Goal: Complete application form: Complete application form

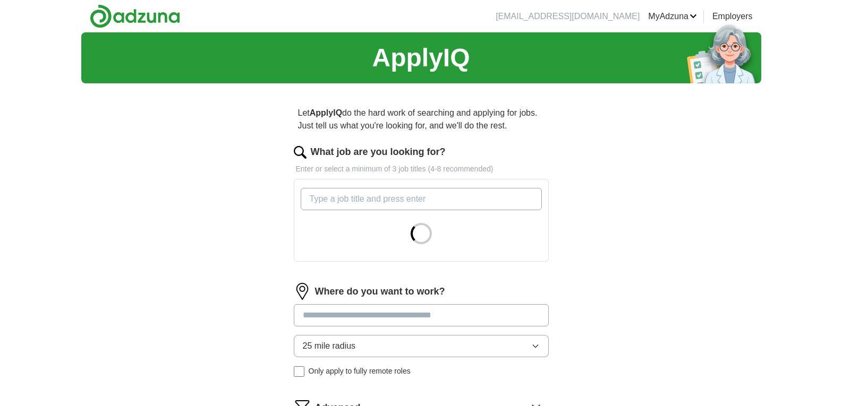
click at [374, 201] on input "What job are you looking for?" at bounding box center [421, 199] width 241 height 22
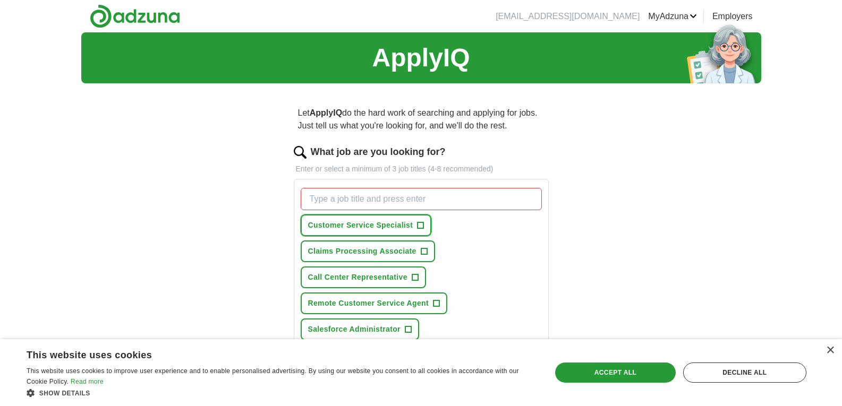
click at [418, 227] on span "+" at bounding box center [421, 226] width 6 height 8
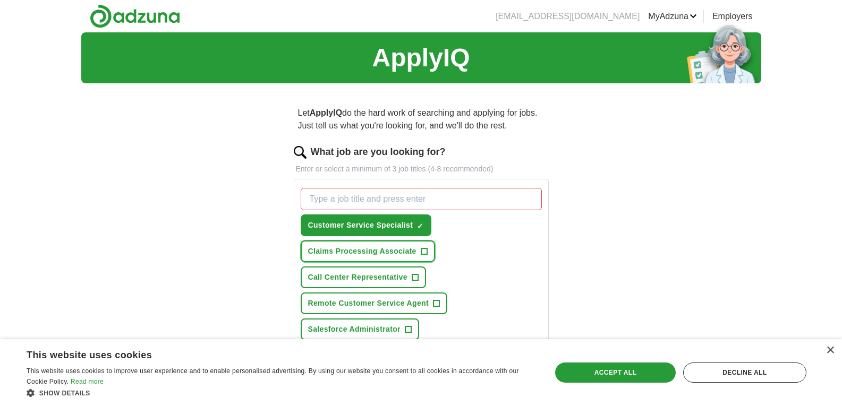
click at [421, 251] on span "+" at bounding box center [424, 252] width 6 height 8
click at [0, 0] on span "×" at bounding box center [0, 0] width 0 height 0
click at [412, 279] on span "+" at bounding box center [415, 278] width 6 height 8
click at [440, 304] on button "Remote Customer Service Agent +" at bounding box center [374, 304] width 147 height 22
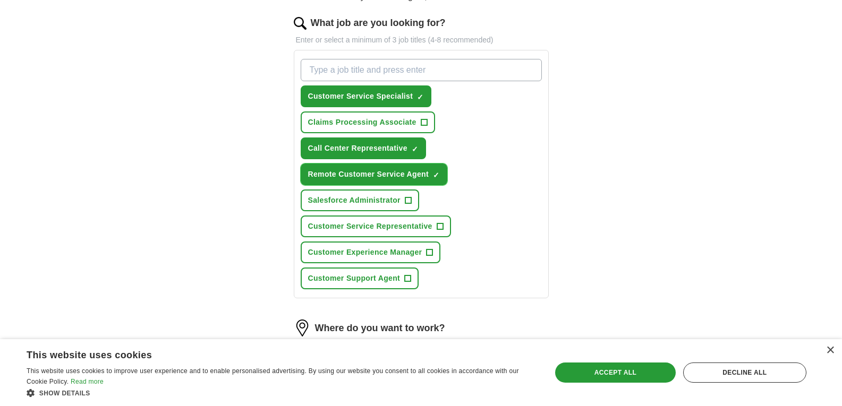
scroll to position [130, 0]
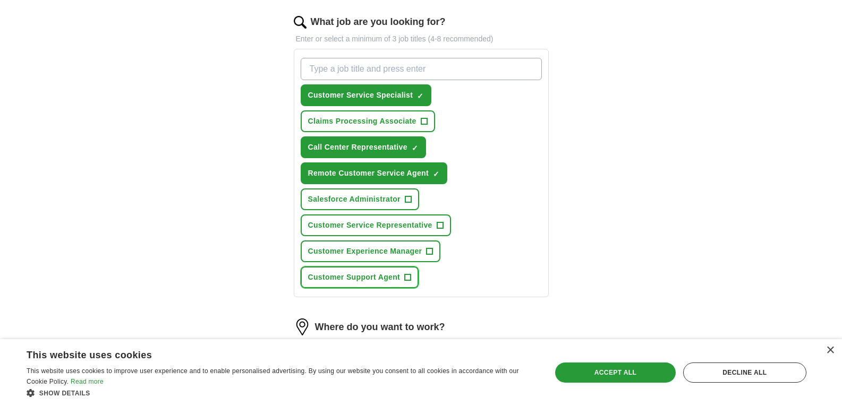
click at [404, 275] on button "Customer Support Agent +" at bounding box center [360, 278] width 118 height 22
click at [439, 222] on span "+" at bounding box center [440, 226] width 6 height 8
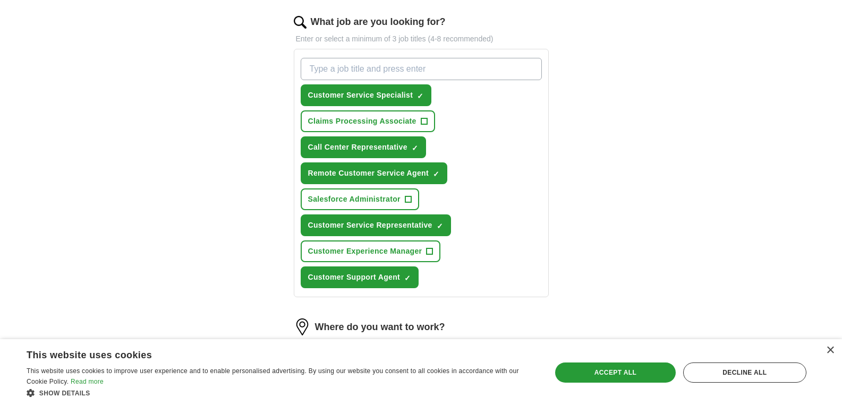
click at [381, 69] on input "What job are you looking for?" at bounding box center [421, 69] width 241 height 22
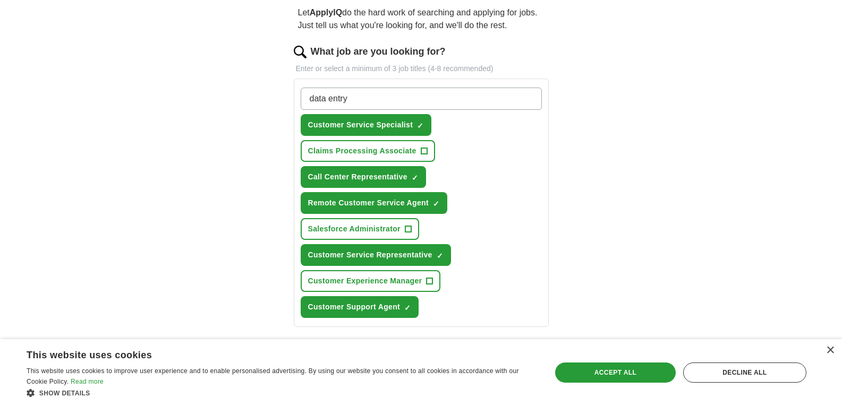
scroll to position [101, 0]
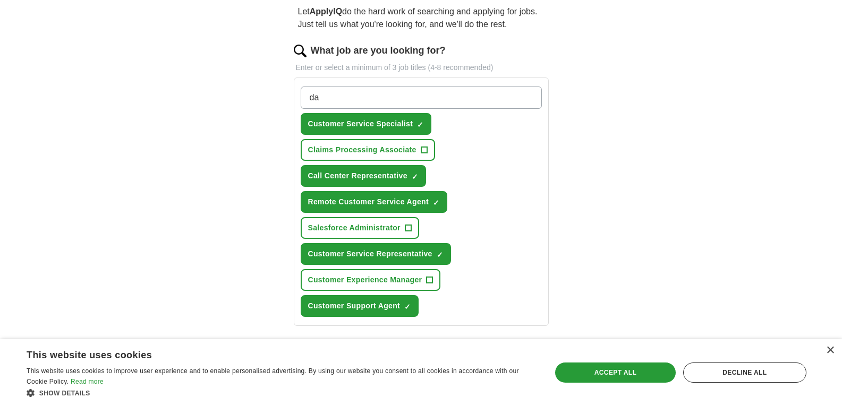
type input "d"
type input "data entry"
type input "virtual support specialist"
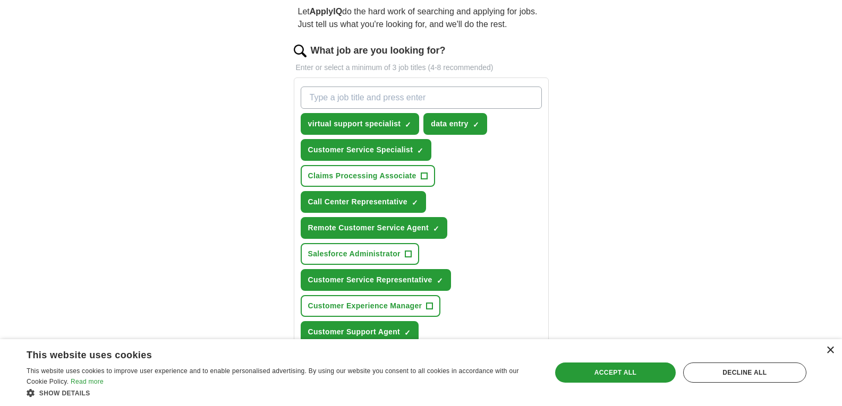
click at [831, 350] on div "×" at bounding box center [830, 351] width 8 height 8
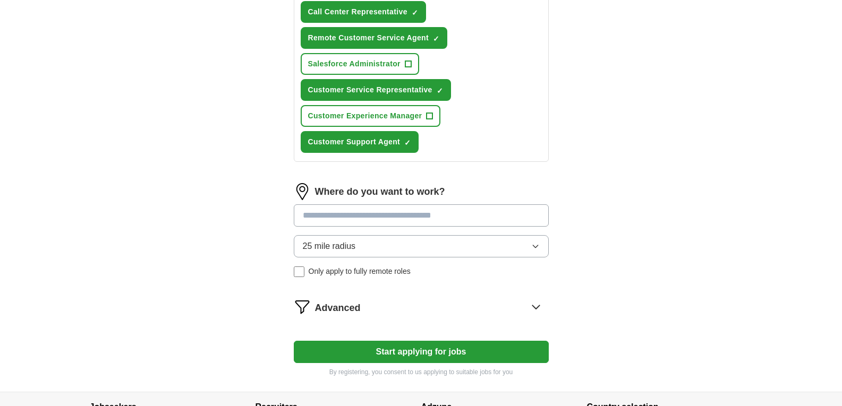
scroll to position [293, 0]
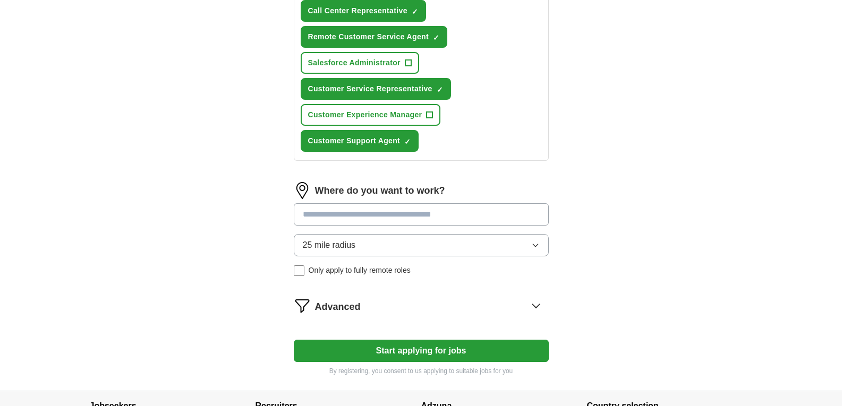
click at [431, 211] on input at bounding box center [421, 214] width 255 height 22
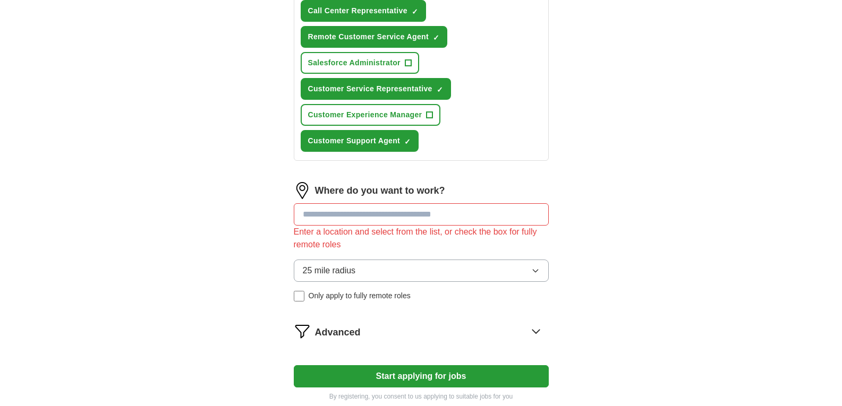
click at [306, 274] on div "25 mile radius Only apply to fully remote roles" at bounding box center [421, 281] width 255 height 42
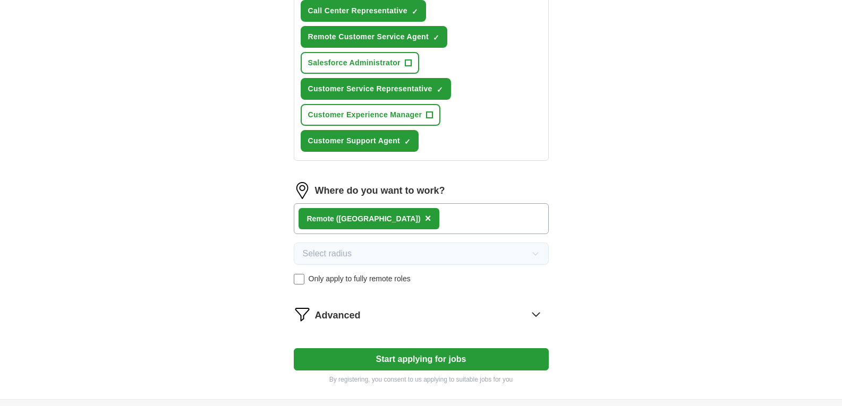
click at [419, 216] on div "Remote (US) ×" at bounding box center [421, 218] width 255 height 31
click at [403, 223] on div "Remote (US) ×" at bounding box center [421, 218] width 255 height 31
click at [385, 222] on div "Remote (US) ×" at bounding box center [421, 218] width 255 height 31
click at [409, 214] on div "Remote (US) ×" at bounding box center [421, 218] width 255 height 31
click at [380, 357] on button "Start applying for jobs" at bounding box center [421, 359] width 255 height 22
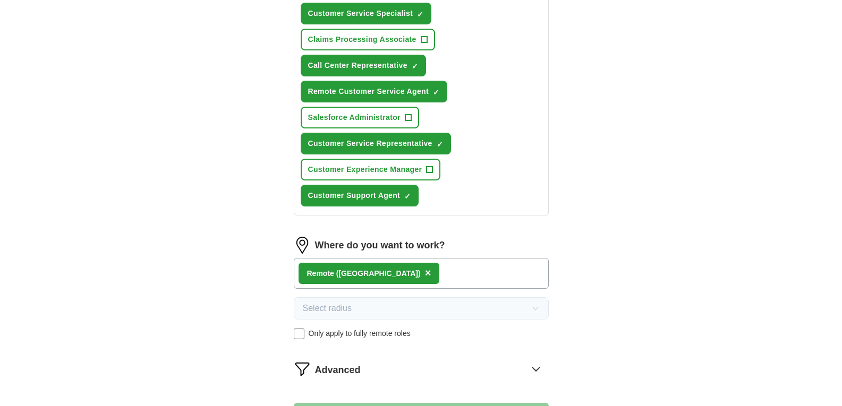
select select "**"
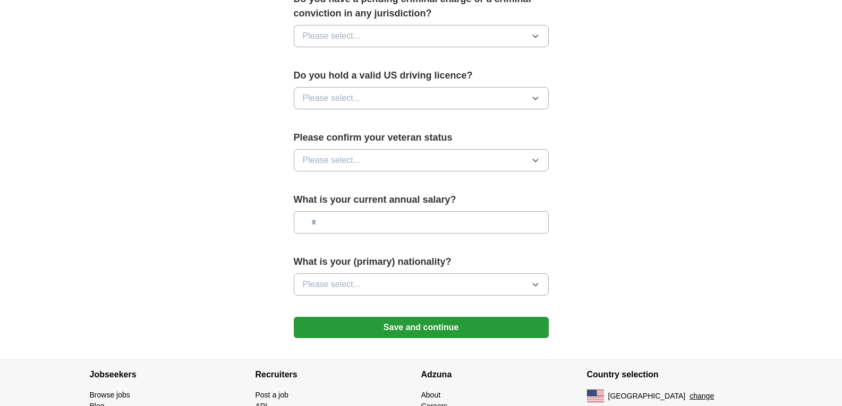
scroll to position [639, 0]
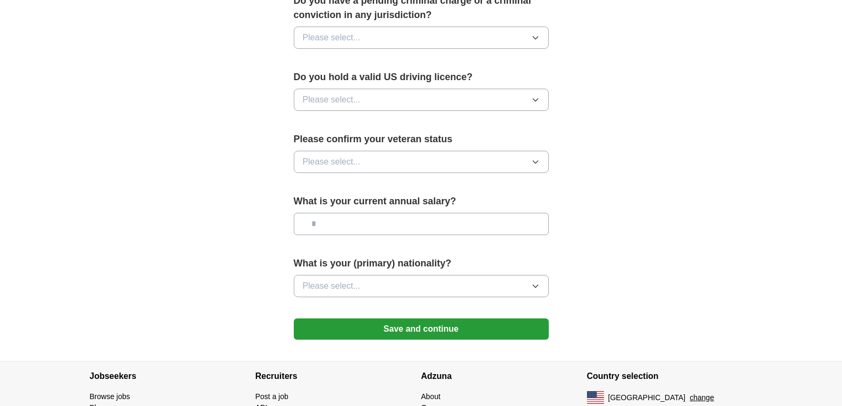
click at [515, 151] on button "Please select..." at bounding box center [421, 162] width 255 height 22
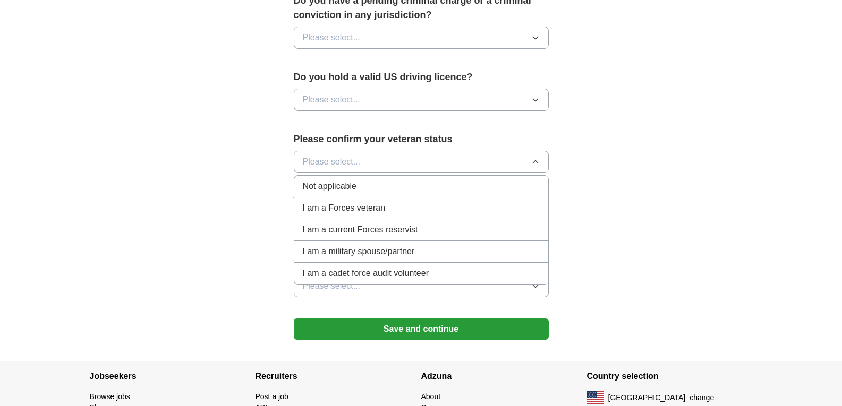
click at [406, 180] on div "Not applicable" at bounding box center [421, 186] width 237 height 13
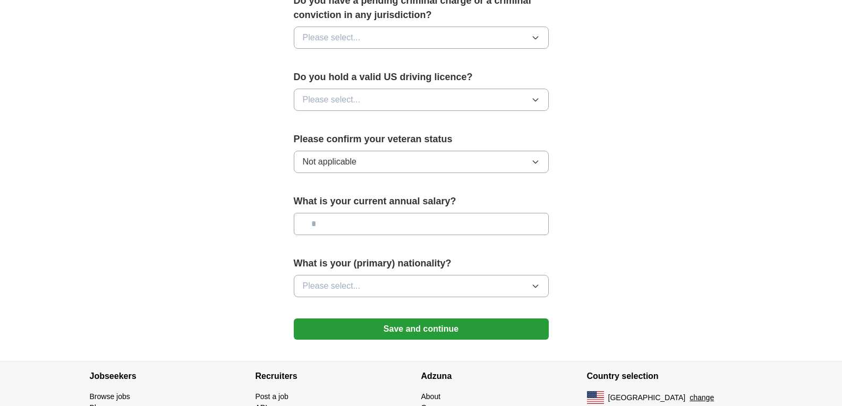
click at [406, 89] on button "Please select..." at bounding box center [421, 100] width 255 height 22
click at [395, 118] on div "Yes" at bounding box center [421, 124] width 237 height 13
click at [436, 27] on button "Please select..." at bounding box center [421, 38] width 255 height 22
click at [420, 78] on div "No" at bounding box center [421, 84] width 237 height 13
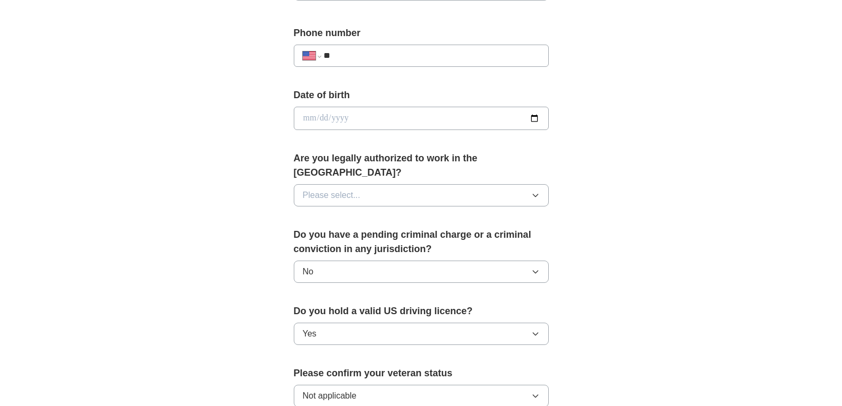
scroll to position [384, 0]
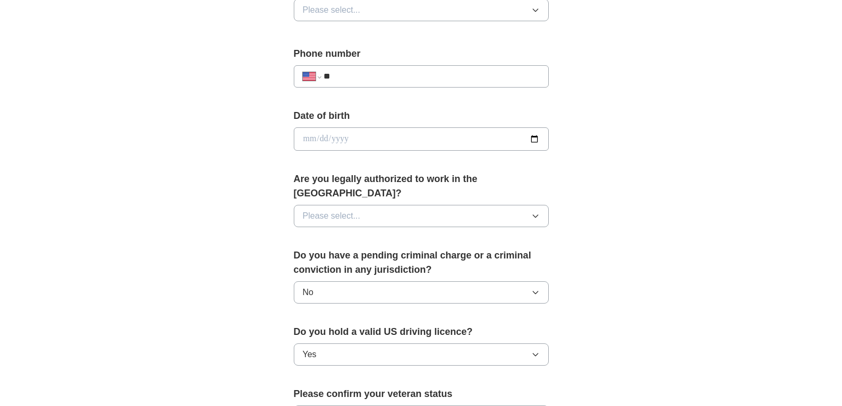
click at [504, 205] on button "Please select..." at bounding box center [421, 216] width 255 height 22
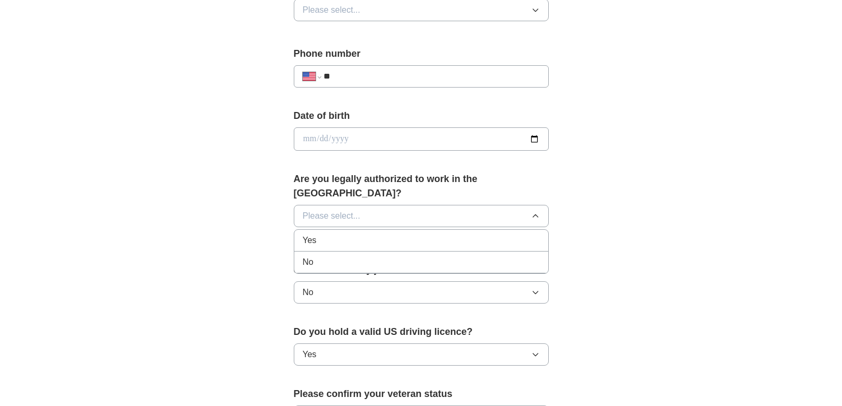
click at [425, 234] on div "Yes" at bounding box center [421, 240] width 237 height 13
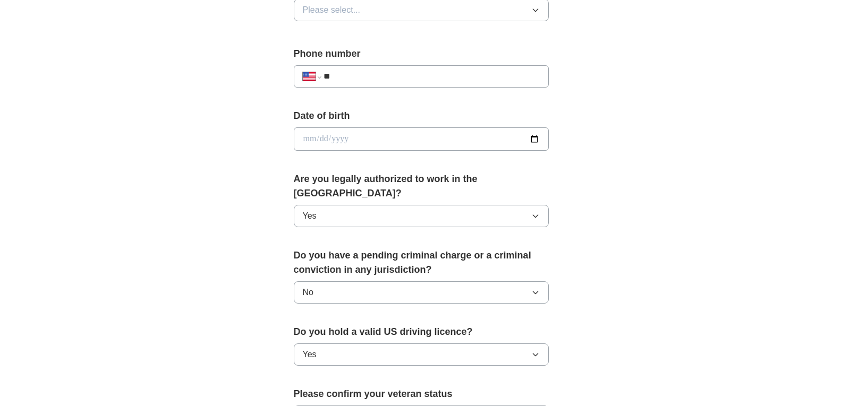
click at [398, 151] on div "Date of birth" at bounding box center [421, 134] width 255 height 50
click at [412, 75] on input "**" at bounding box center [431, 76] width 216 height 13
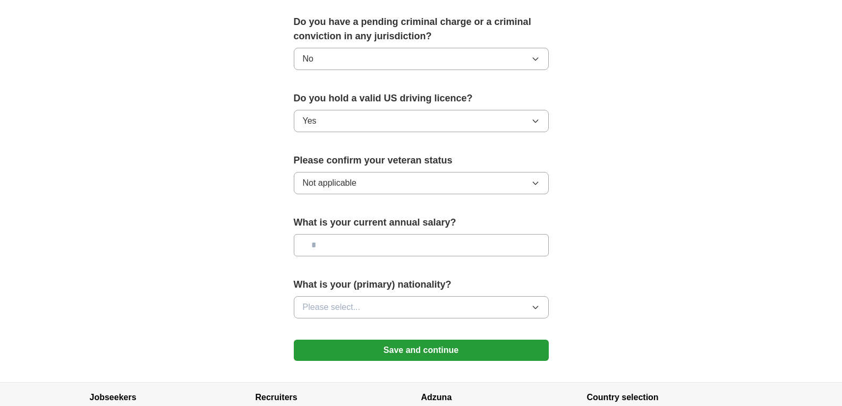
scroll to position [686, 0]
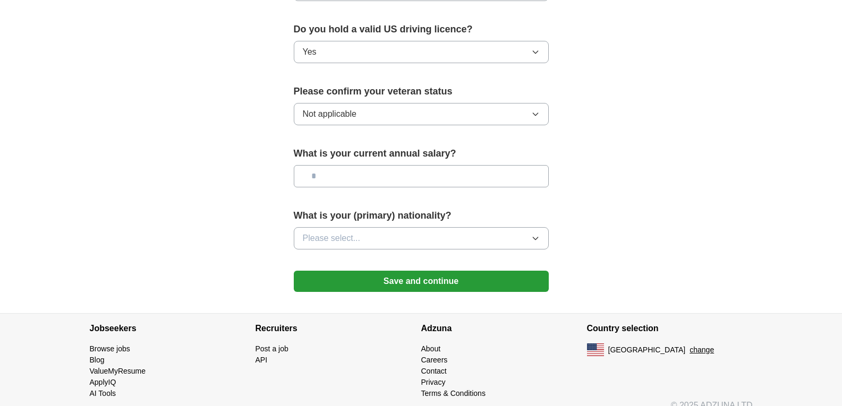
type input "**********"
click at [489, 273] on button "Save and continue" at bounding box center [421, 281] width 255 height 21
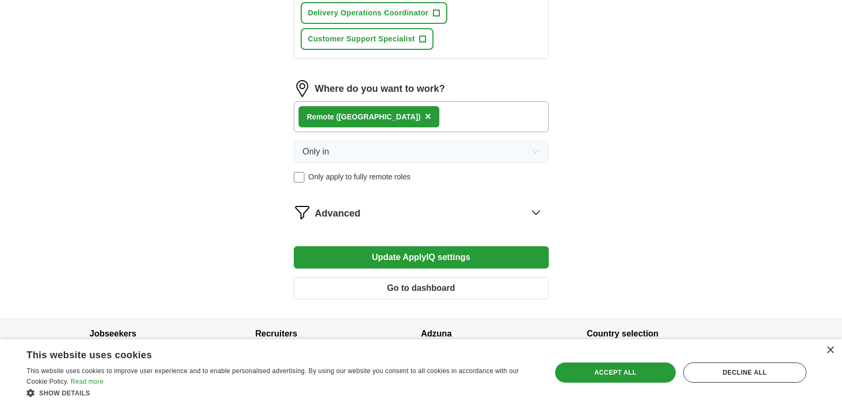
scroll to position [704, 0]
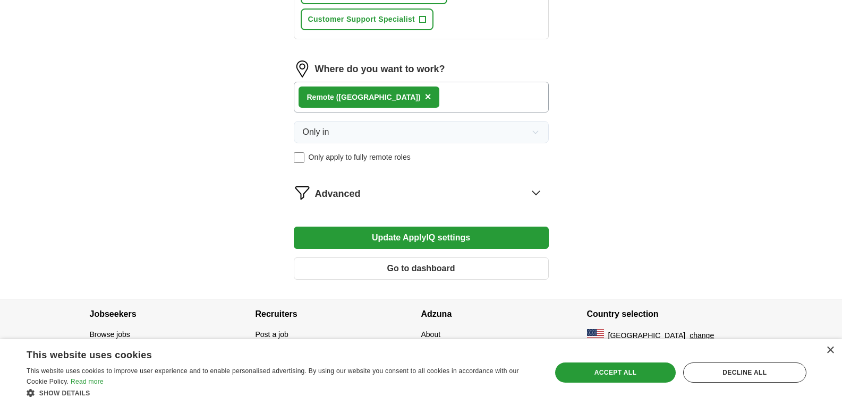
click at [538, 194] on icon at bounding box center [535, 192] width 17 height 17
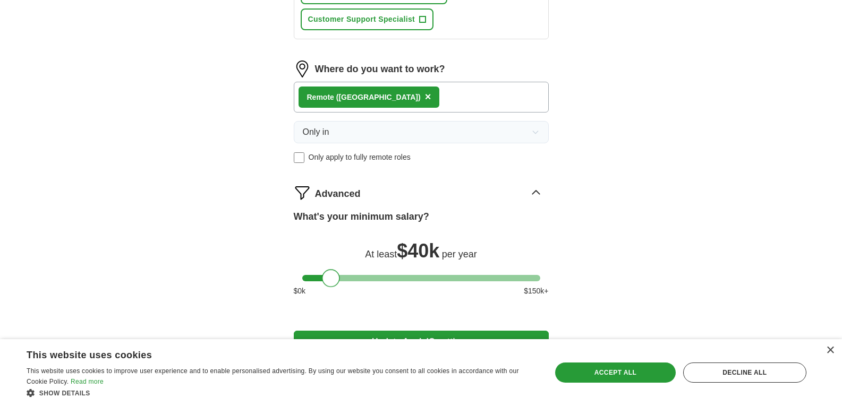
drag, startPoint x: 312, startPoint y: 274, endPoint x: 333, endPoint y: 280, distance: 21.5
click at [333, 280] on div at bounding box center [331, 278] width 18 height 18
click at [333, 281] on div at bounding box center [333, 278] width 18 height 18
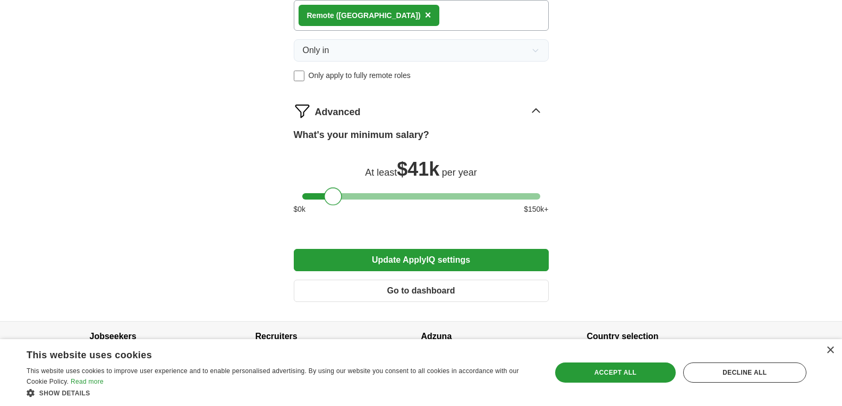
scroll to position [808, 0]
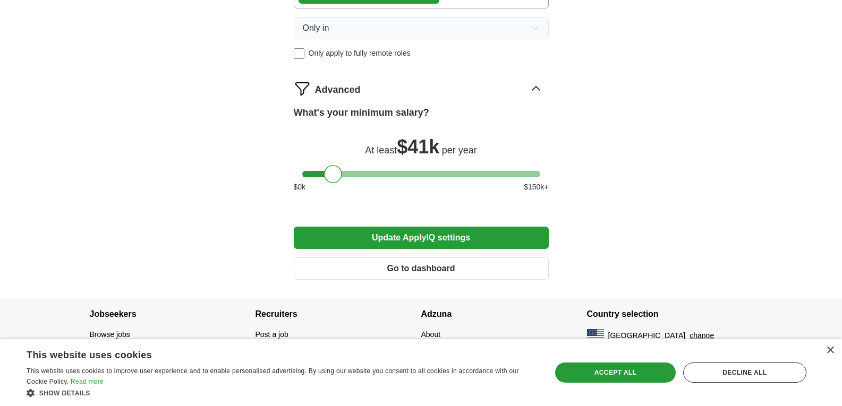
click at [469, 244] on button "Update ApplyIQ settings" at bounding box center [421, 238] width 255 height 22
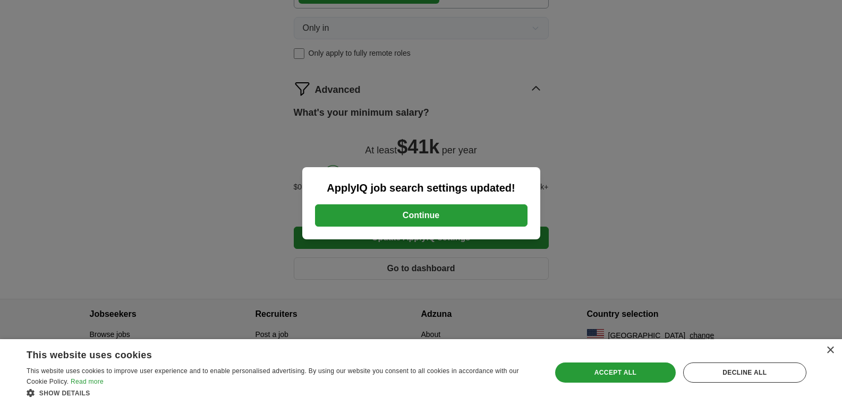
click at [467, 215] on button "Continue" at bounding box center [421, 216] width 212 height 22
